Goal: Communication & Community: Participate in discussion

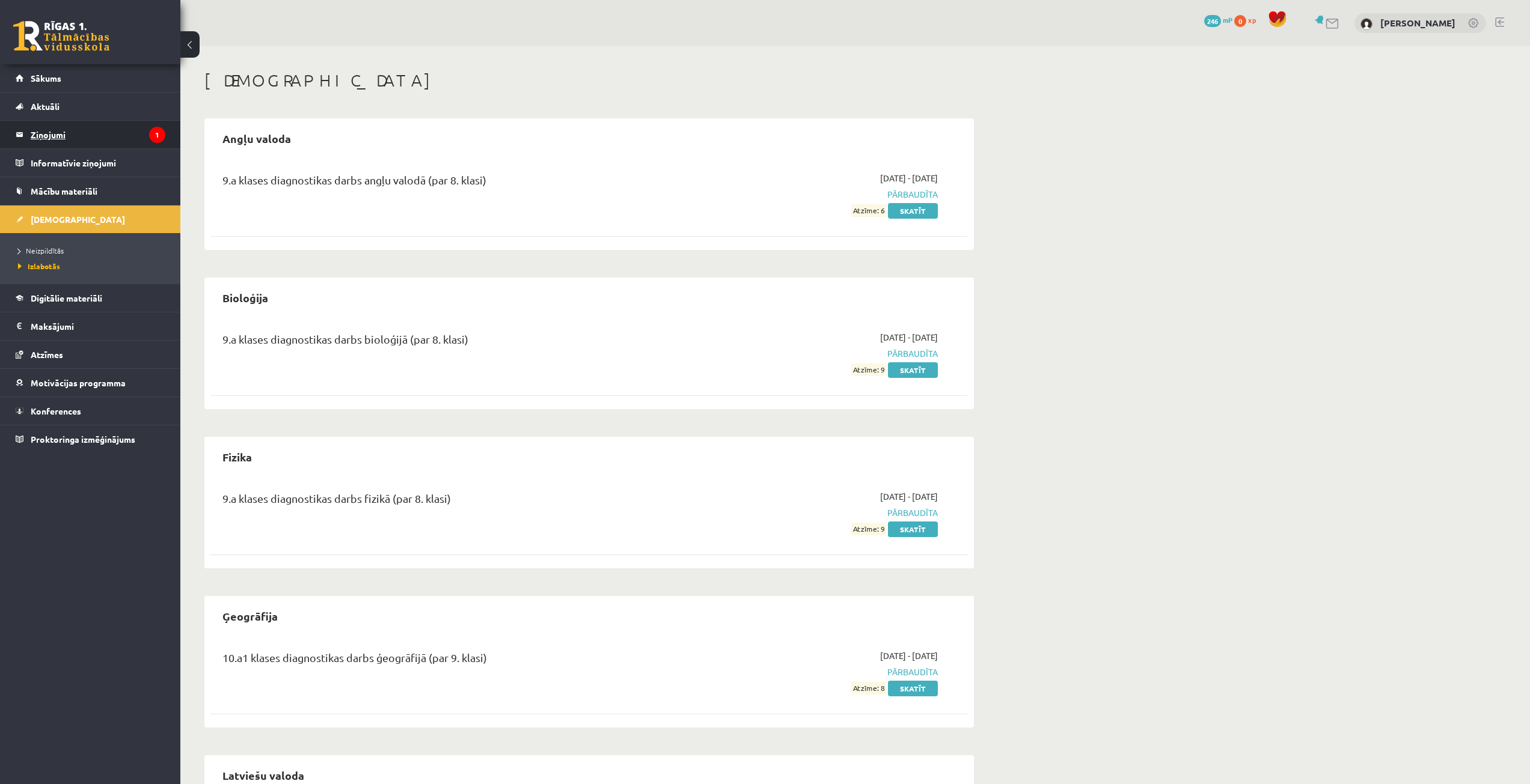
click at [131, 130] on legend "Ziņojumi 1" at bounding box center [98, 134] width 134 height 27
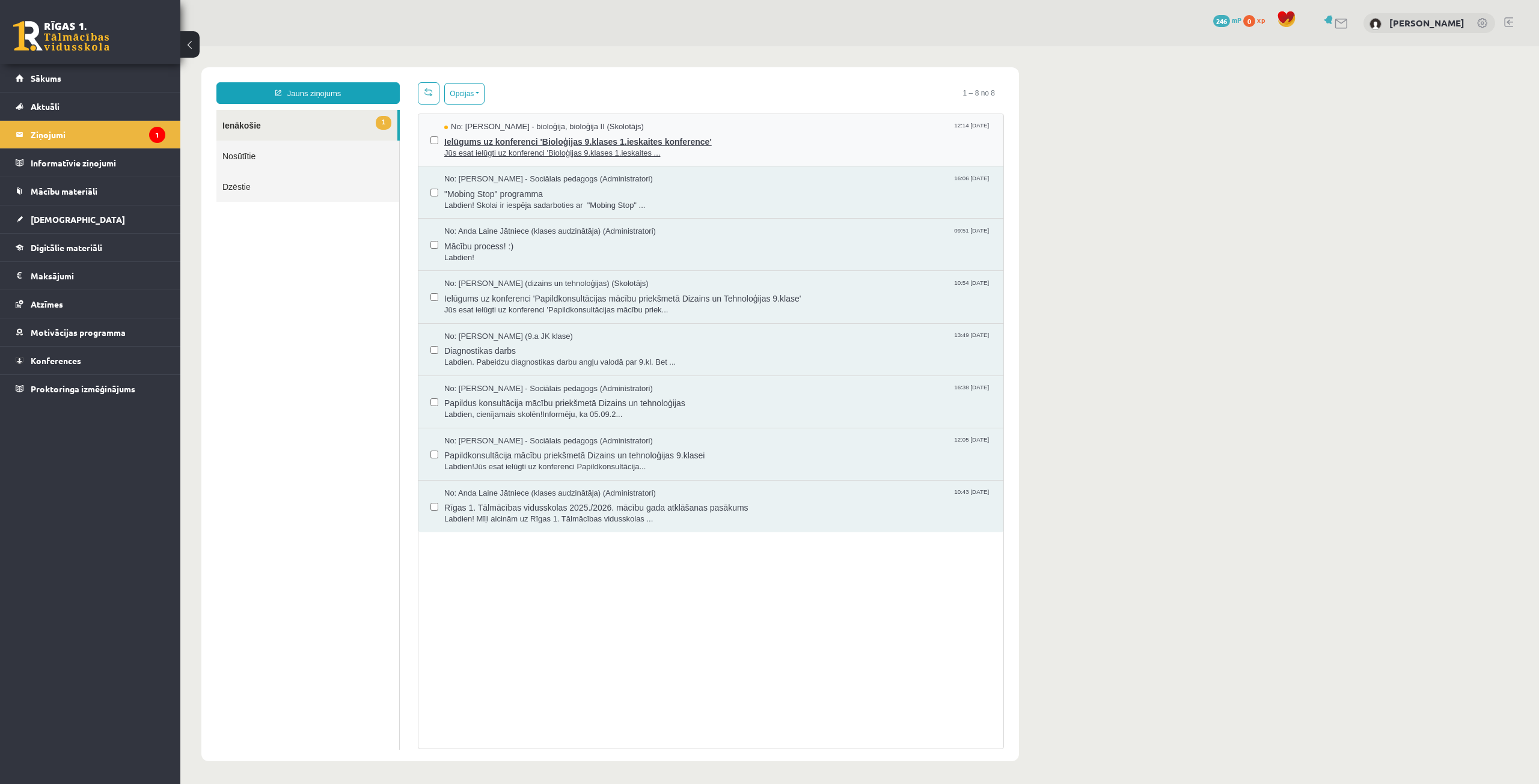
click at [584, 139] on span "Ielūgums uz konferenci 'Bioloģijas 9.klases 1.ieskaites konference'" at bounding box center [718, 140] width 547 height 15
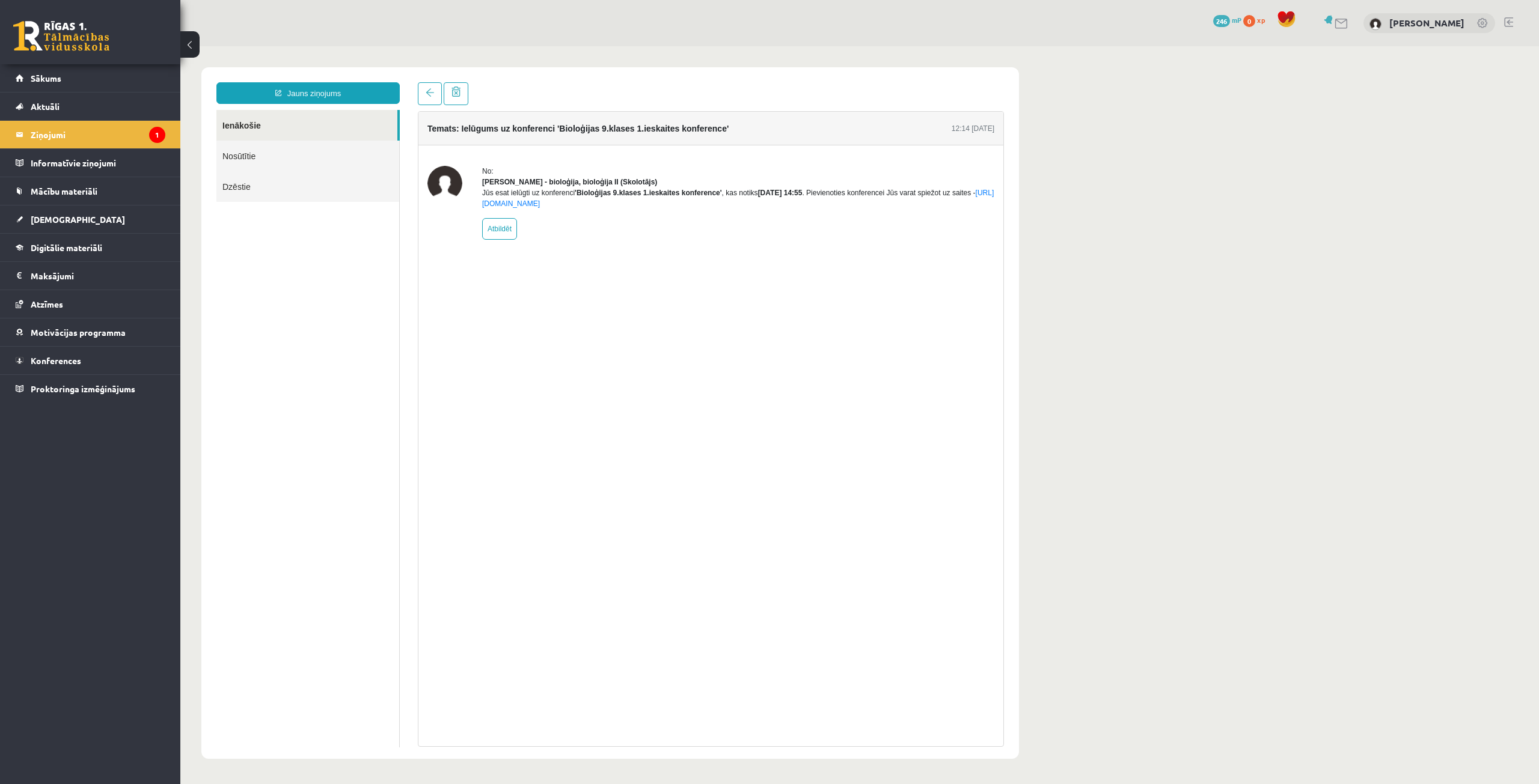
click at [866, 256] on div "No: Elza Saulīte - bioloģija, bioloģija II (Skolotājs) Jūs esat ielūgti uz konf…" at bounding box center [711, 203] width 585 height 115
click at [89, 86] on link "Sākums" at bounding box center [90, 78] width 150 height 27
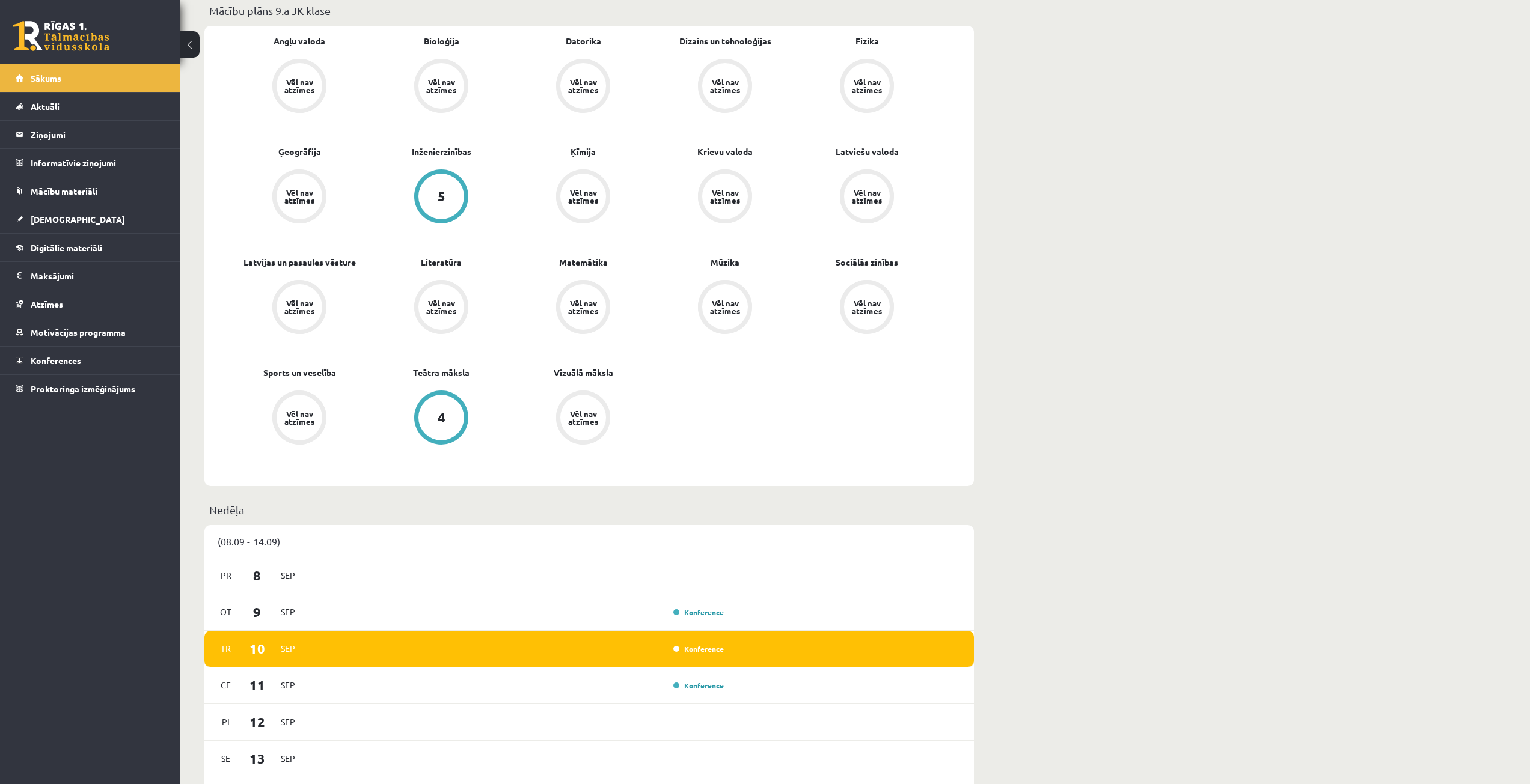
scroll to position [721, 0]
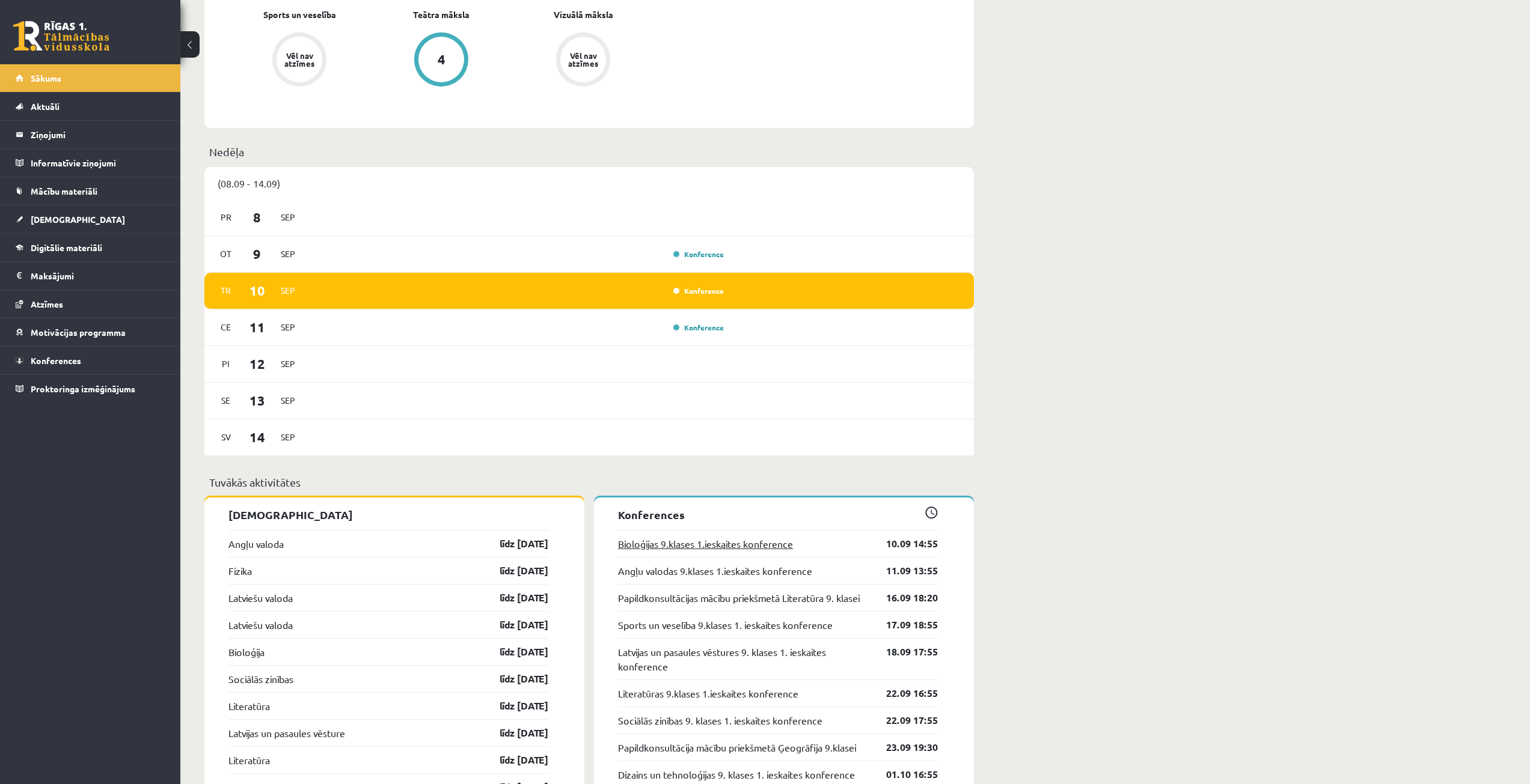
click at [739, 544] on link "Bioloģijas 9.klases 1.ieskaites konference" at bounding box center [705, 544] width 175 height 15
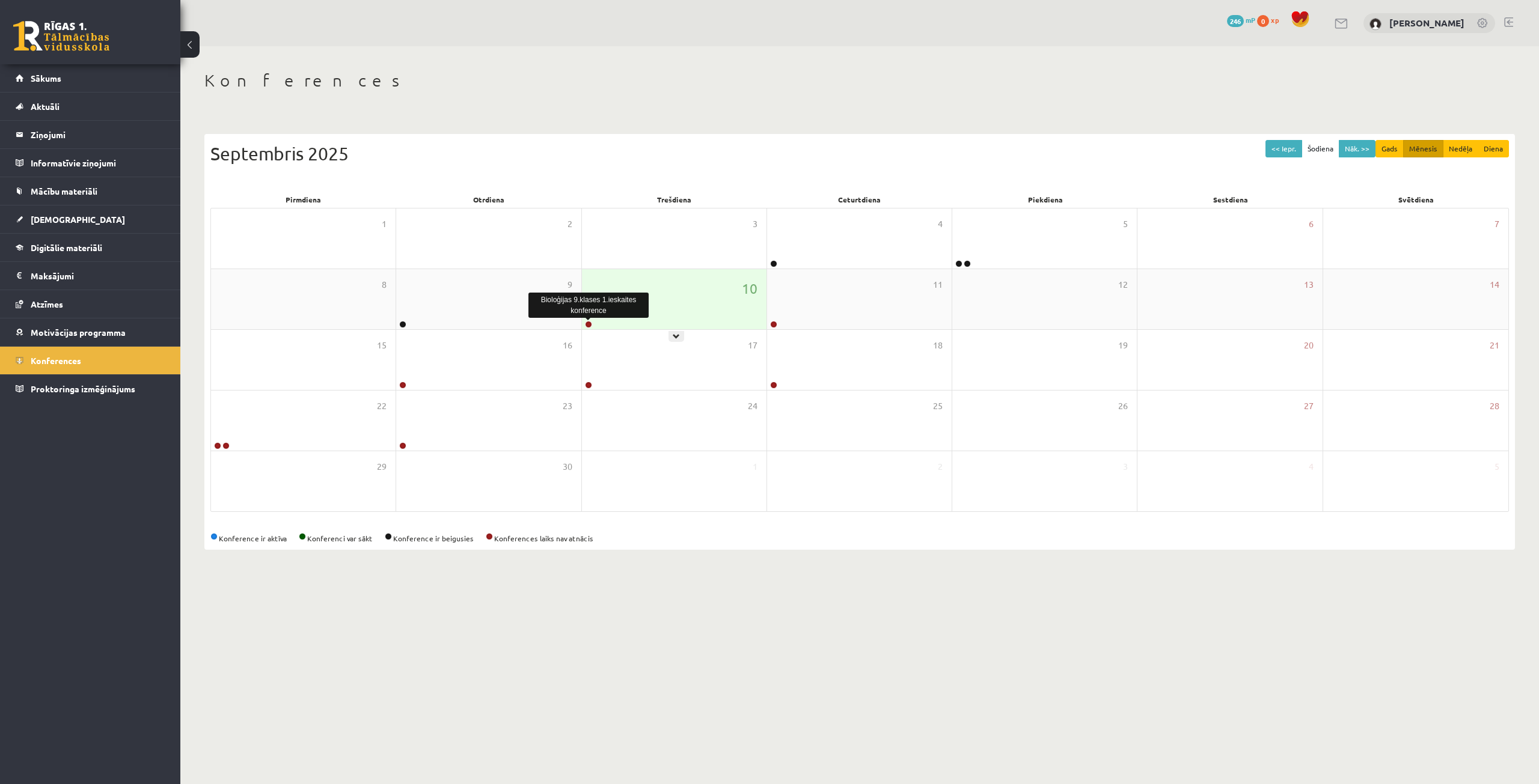
click at [589, 326] on link at bounding box center [588, 324] width 7 height 7
